Goal: Book appointment/travel/reservation

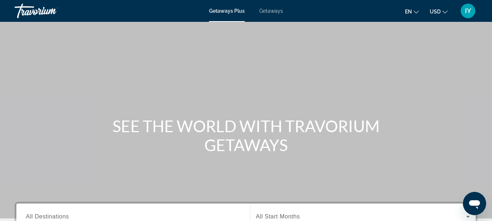
click at [270, 12] on span "Getaways" at bounding box center [272, 11] width 24 height 6
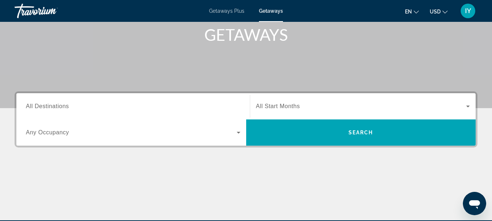
scroll to position [143, 0]
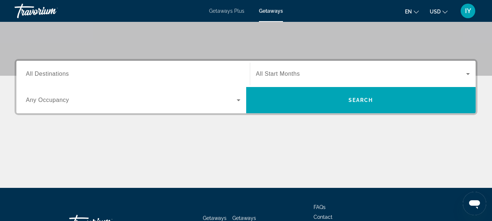
click at [28, 74] on span "All Destinations" at bounding box center [47, 74] width 43 height 6
click at [28, 74] on input "Destination All Destinations" at bounding box center [133, 74] width 215 height 9
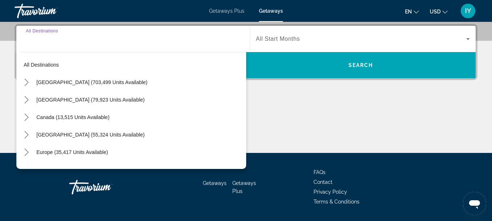
scroll to position [178, 0]
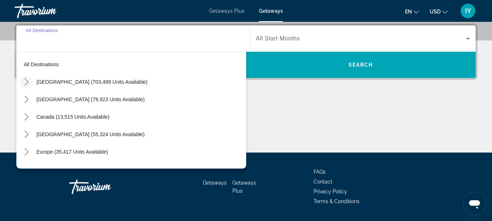
click at [27, 84] on icon "Toggle United States (703,499 units available) submenu" at bounding box center [26, 81] width 7 height 7
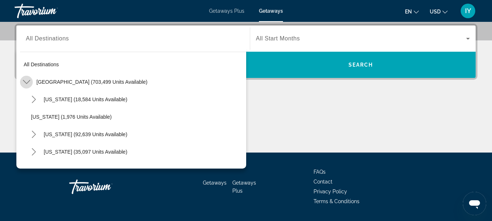
scroll to position [21, 0]
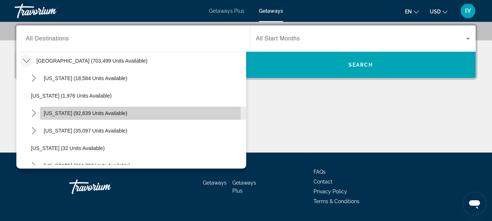
click at [50, 114] on span "[US_STATE] (92,639 units available)" at bounding box center [86, 113] width 84 height 6
type input "**********"
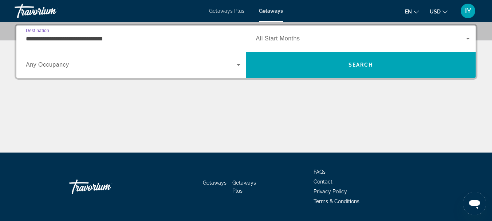
click at [470, 39] on icon "Search widget" at bounding box center [468, 38] width 9 height 9
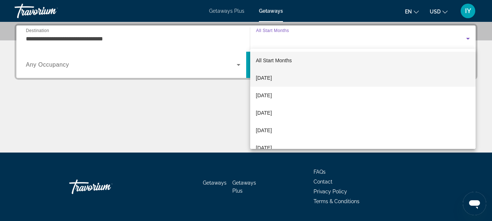
click at [293, 73] on mat-option "[DATE]" at bounding box center [363, 77] width 226 height 17
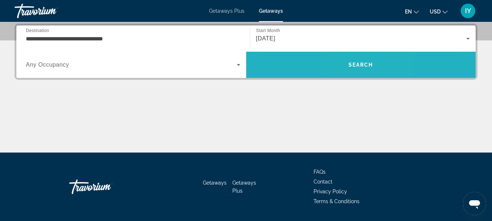
click at [352, 65] on span "Search" at bounding box center [361, 65] width 25 height 6
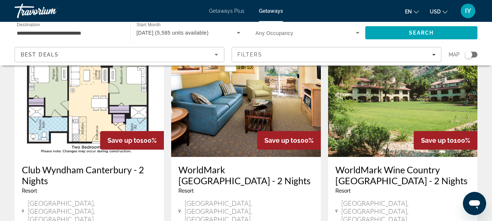
scroll to position [397, 0]
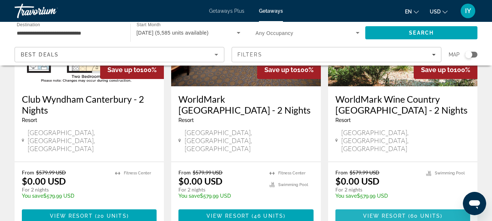
click at [403, 207] on span "Main content" at bounding box center [403, 215] width 135 height 17
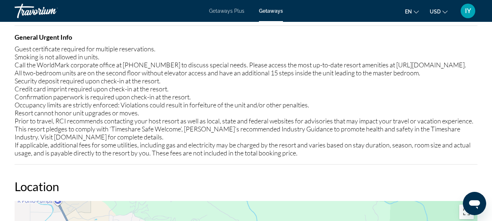
scroll to position [968, 0]
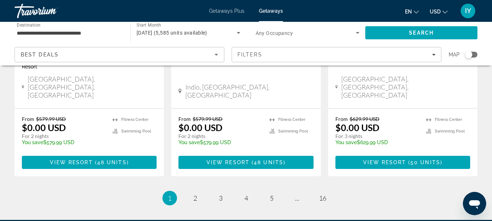
scroll to position [1035, 0]
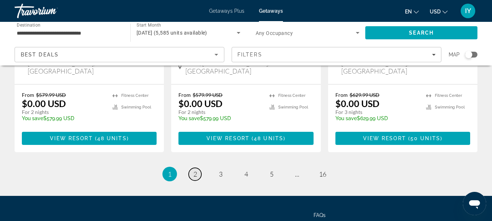
click at [196, 170] on span "2" at bounding box center [196, 174] width 4 height 8
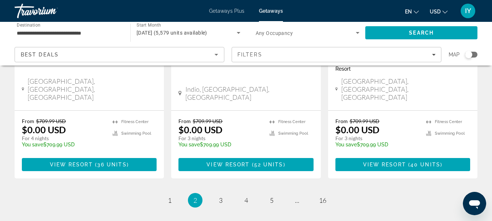
scroll to position [1010, 0]
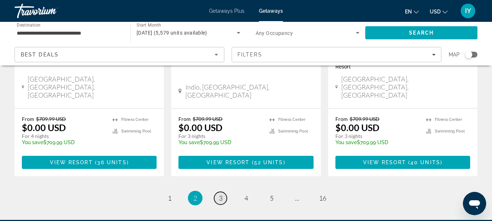
click at [222, 194] on span "3" at bounding box center [221, 198] width 4 height 8
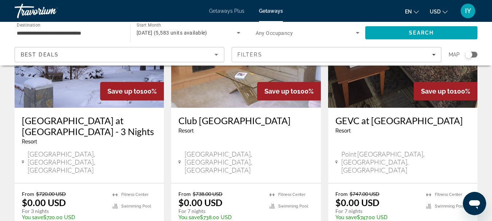
scroll to position [377, 0]
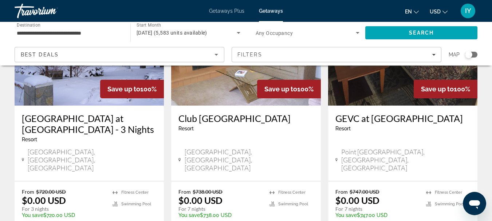
click at [75, 113] on h3 "[GEOGRAPHIC_DATA] at [GEOGRAPHIC_DATA] - 3 Nights" at bounding box center [89, 124] width 135 height 22
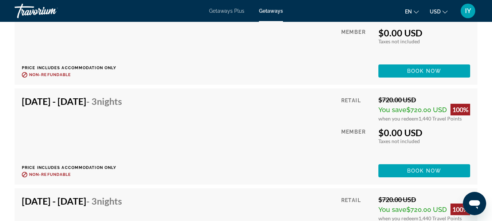
scroll to position [1597, 0]
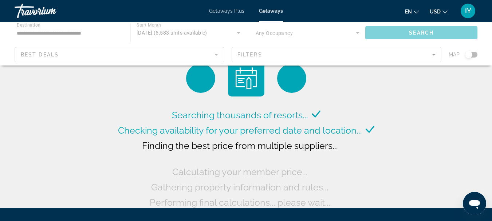
click at [272, 11] on span "Getaways" at bounding box center [271, 11] width 24 height 6
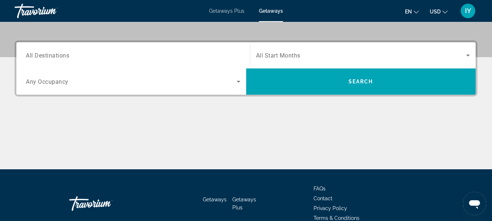
scroll to position [164, 0]
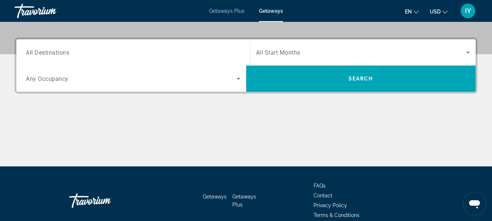
click at [34, 55] on span "All Destinations" at bounding box center [47, 52] width 43 height 7
click at [34, 55] on input "Destination All Destinations" at bounding box center [133, 52] width 215 height 9
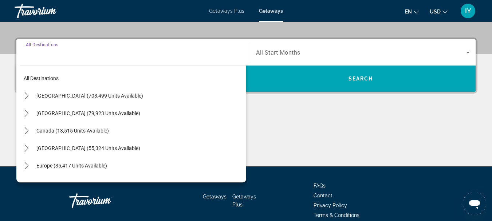
scroll to position [178, 0]
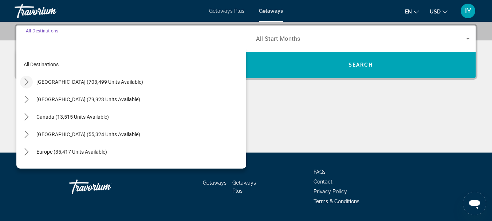
click at [26, 82] on icon "Toggle United States (703,499 units available) submenu" at bounding box center [26, 81] width 7 height 7
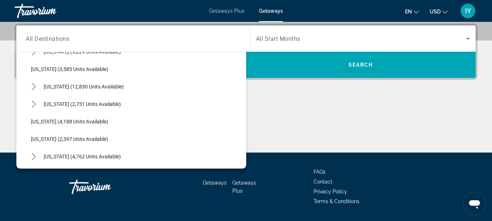
scroll to position [401, 0]
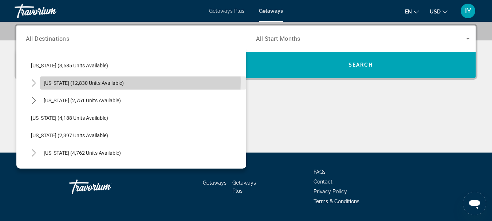
click at [80, 82] on span "[US_STATE] (12,830 units available)" at bounding box center [84, 83] width 80 height 6
type input "**********"
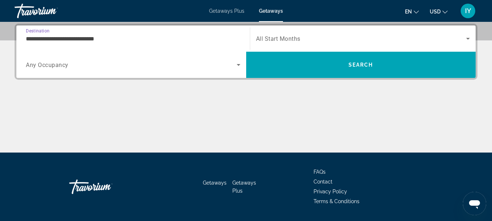
click at [468, 38] on icon "Search widget" at bounding box center [468, 38] width 9 height 9
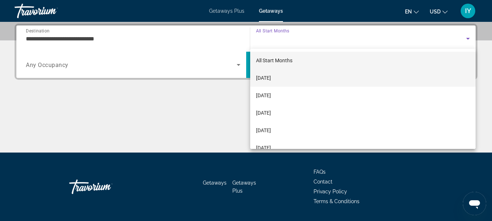
click at [308, 75] on mat-option "[DATE]" at bounding box center [363, 77] width 226 height 17
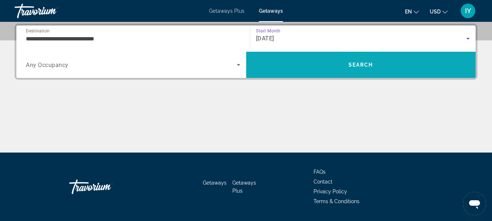
click at [358, 62] on span "Search" at bounding box center [361, 65] width 25 height 6
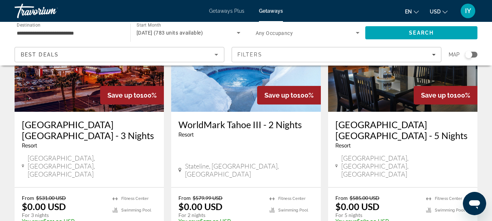
scroll to position [111, 0]
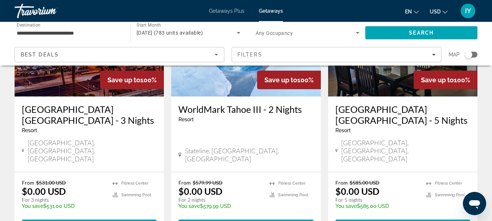
click at [211, 111] on h3 "WorldMark Tahoe III - 2 Nights" at bounding box center [246, 109] width 135 height 11
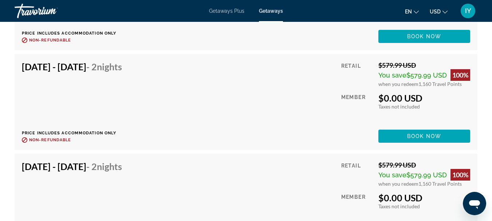
scroll to position [1705, 0]
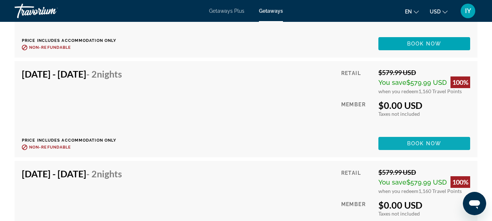
click at [413, 152] on span "Main content" at bounding box center [425, 143] width 92 height 17
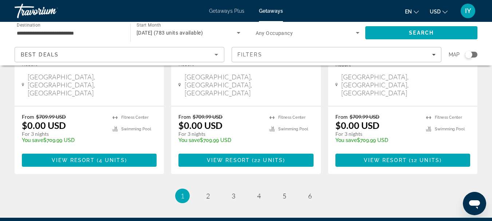
scroll to position [1024, 0]
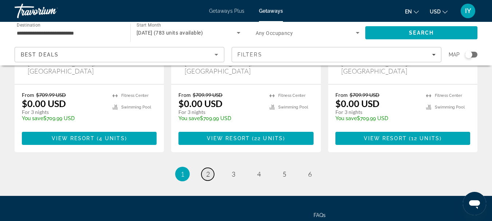
click at [208, 170] on span "2" at bounding box center [208, 174] width 4 height 8
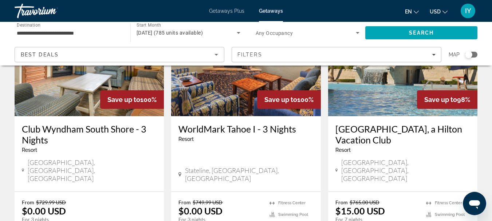
scroll to position [100, 0]
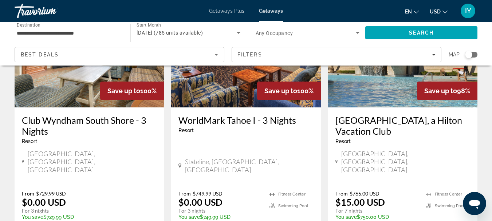
click at [81, 121] on h3 "Club Wyndham South Shore - 3 Nights" at bounding box center [89, 126] width 135 height 22
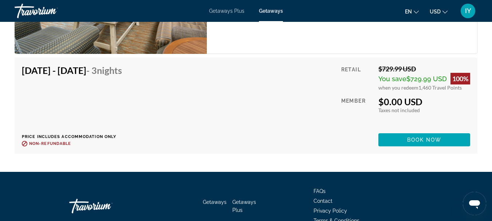
scroll to position [1456, 0]
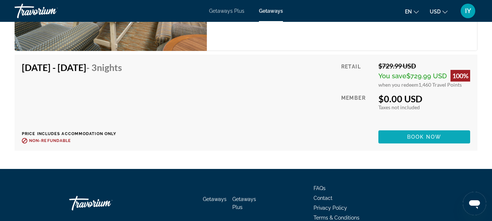
click at [415, 140] on span "Book now" at bounding box center [424, 137] width 35 height 6
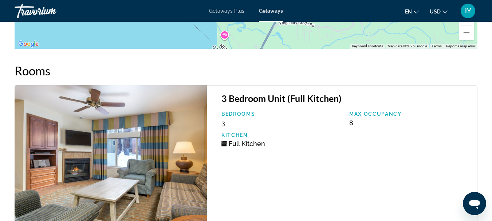
scroll to position [1272, 0]
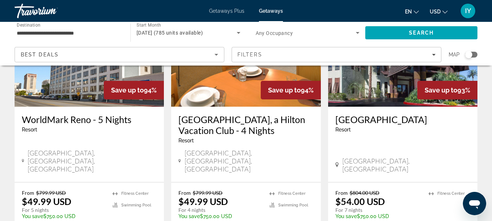
scroll to position [1023, 0]
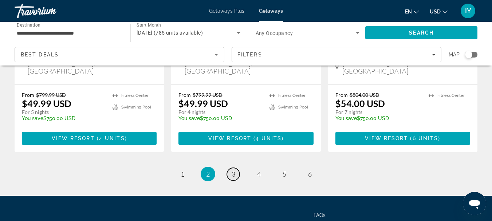
click at [236, 168] on link "page 3" at bounding box center [233, 174] width 13 height 13
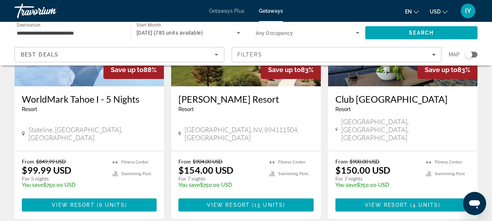
scroll to position [961, 0]
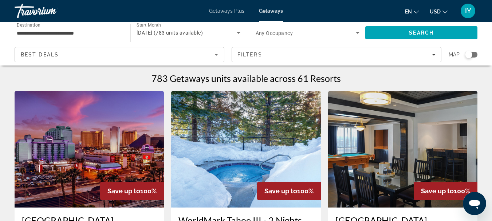
click at [268, 8] on span "Getaways" at bounding box center [271, 11] width 24 height 6
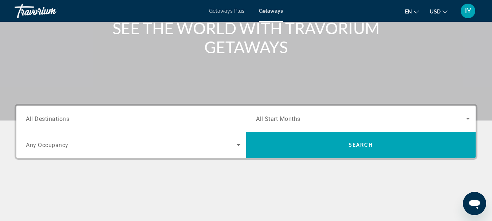
scroll to position [139, 0]
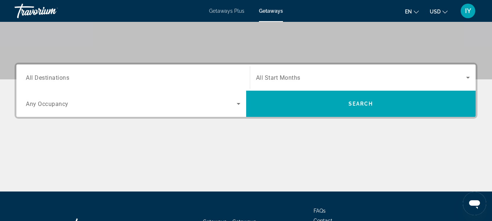
click at [36, 76] on span "All Destinations" at bounding box center [47, 77] width 43 height 7
click at [36, 76] on input "Destination All Destinations" at bounding box center [133, 78] width 215 height 9
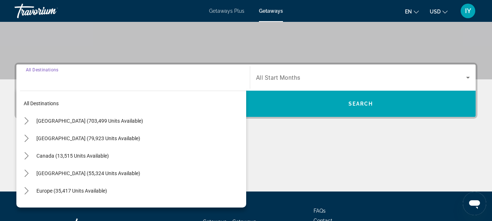
scroll to position [178, 0]
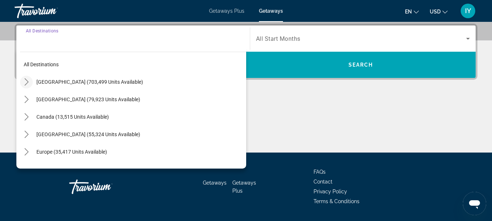
click at [28, 81] on icon "Toggle United States (703,499 units available) submenu" at bounding box center [26, 81] width 7 height 7
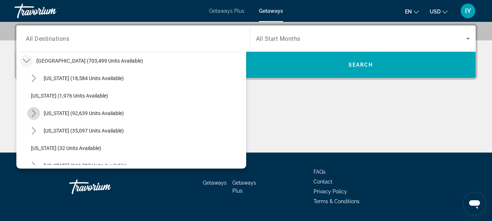
click at [34, 111] on icon "Toggle California (92,639 units available) submenu" at bounding box center [33, 113] width 7 height 7
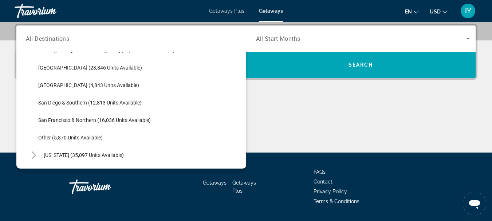
scroll to position [106, 0]
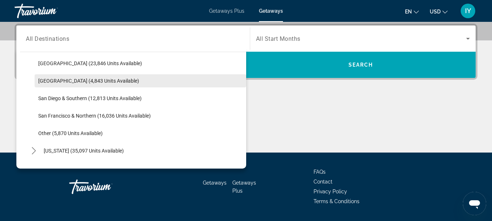
click at [74, 80] on span "[GEOGRAPHIC_DATA] (4,843 units available)" at bounding box center [88, 81] width 101 height 6
type input "**********"
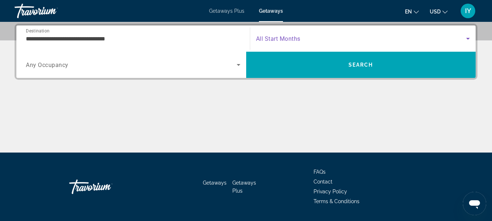
click at [469, 38] on icon "Search widget" at bounding box center [469, 39] width 4 height 2
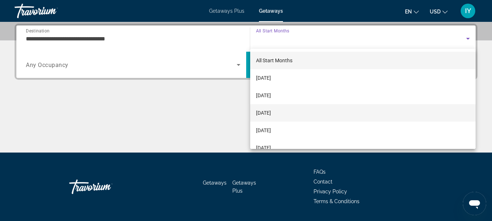
click at [271, 113] on span "[DATE]" at bounding box center [263, 113] width 15 height 9
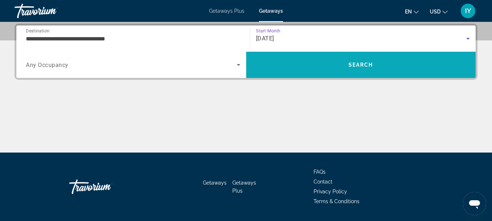
click at [348, 66] on span "Search" at bounding box center [361, 64] width 230 height 17
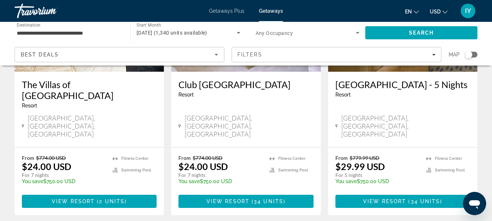
scroll to position [1024, 0]
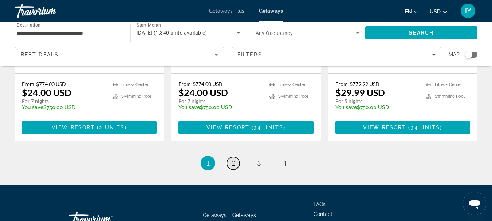
click at [234, 159] on span "2" at bounding box center [234, 163] width 4 height 8
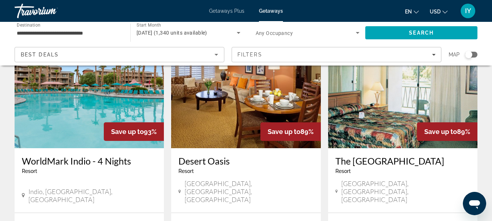
scroll to position [341, 0]
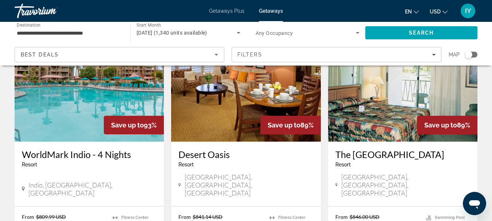
click at [74, 110] on img "Main content" at bounding box center [89, 83] width 149 height 117
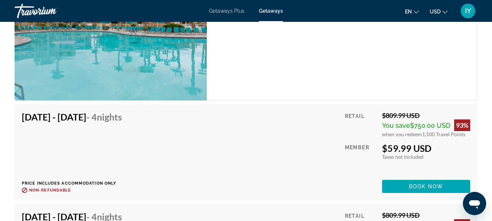
scroll to position [1505, 0]
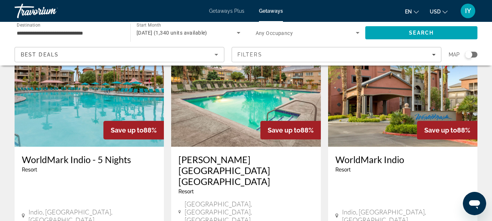
scroll to position [859, 0]
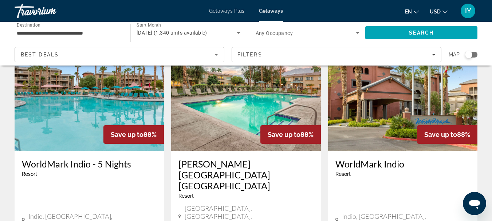
click at [70, 159] on h3 "WorldMark Indio - 5 Nights" at bounding box center [89, 164] width 135 height 11
